Goal: Find contact information: Find contact information

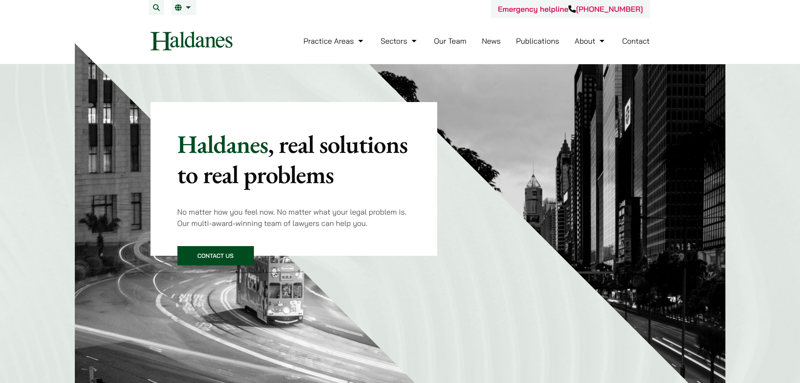
click at [451, 38] on link "Our Team" at bounding box center [450, 41] width 32 height 10
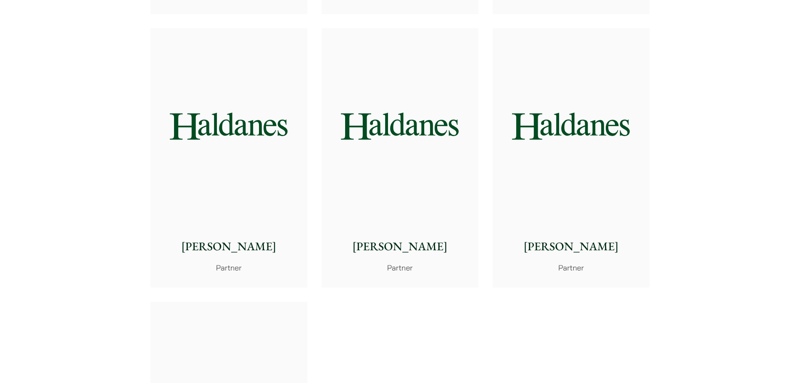
scroll to position [1597, 0]
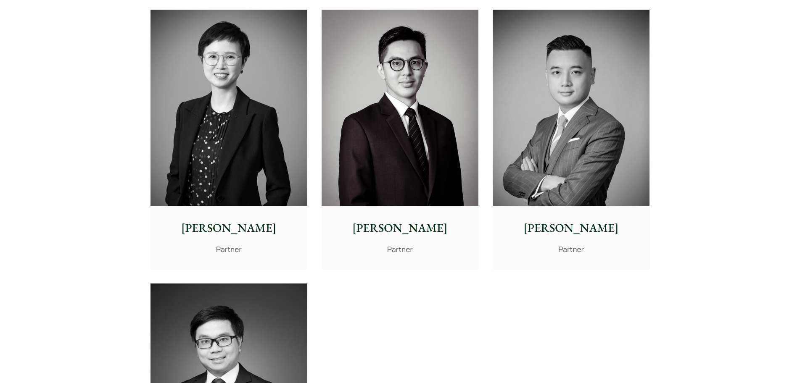
click at [576, 231] on p "[PERSON_NAME]" at bounding box center [570, 228] width 143 height 18
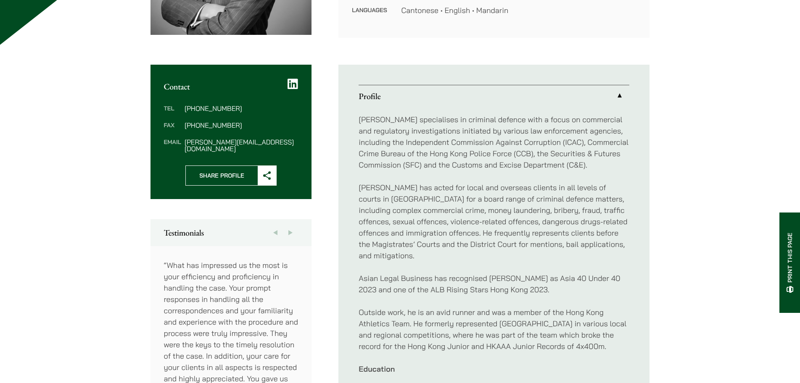
scroll to position [252, 0]
